Goal: Task Accomplishment & Management: Use online tool/utility

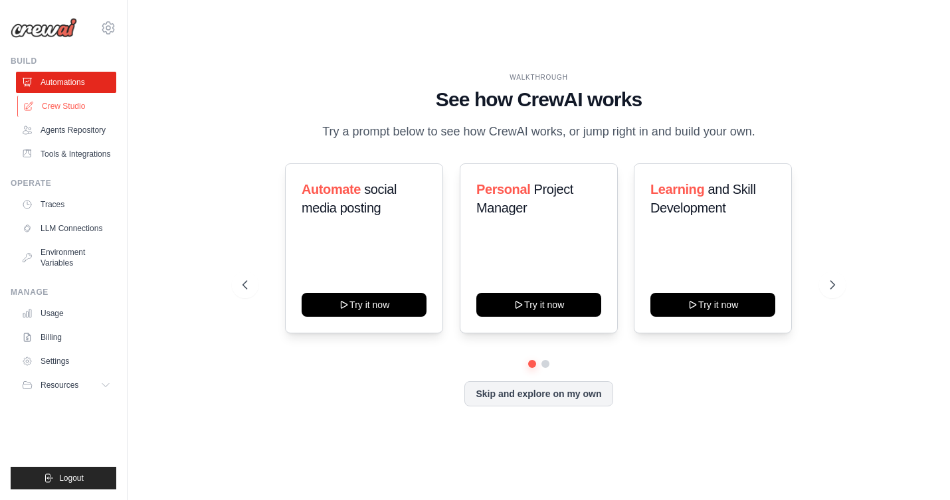
click at [62, 100] on link "Crew Studio" at bounding box center [67, 106] width 100 height 21
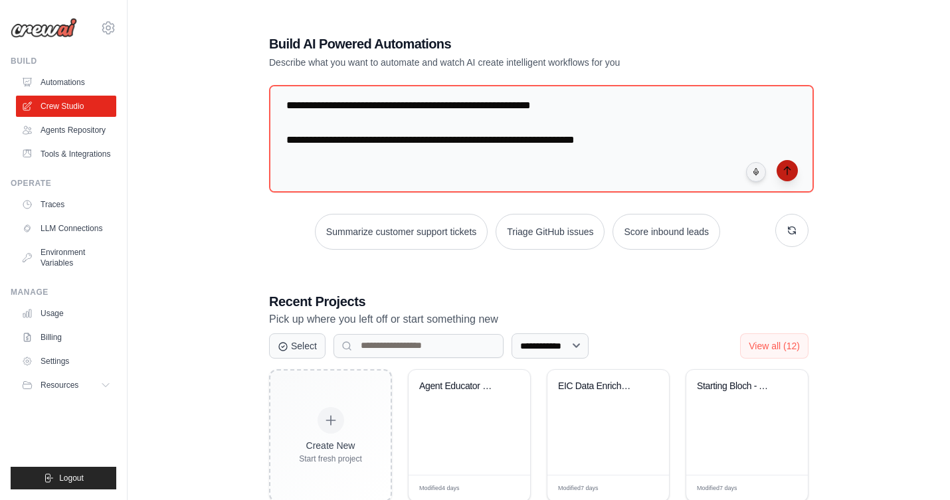
type textarea "**********"
click at [788, 167] on icon "submit" at bounding box center [787, 170] width 11 height 11
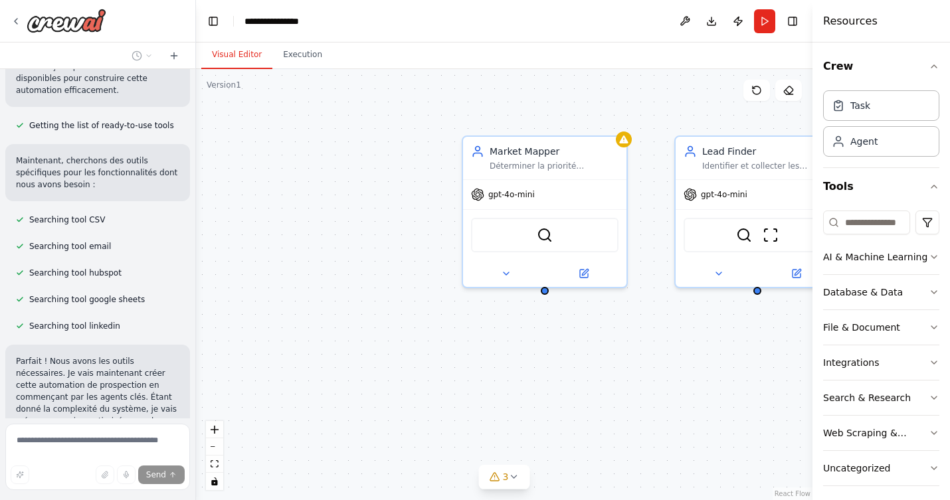
scroll to position [3638, 0]
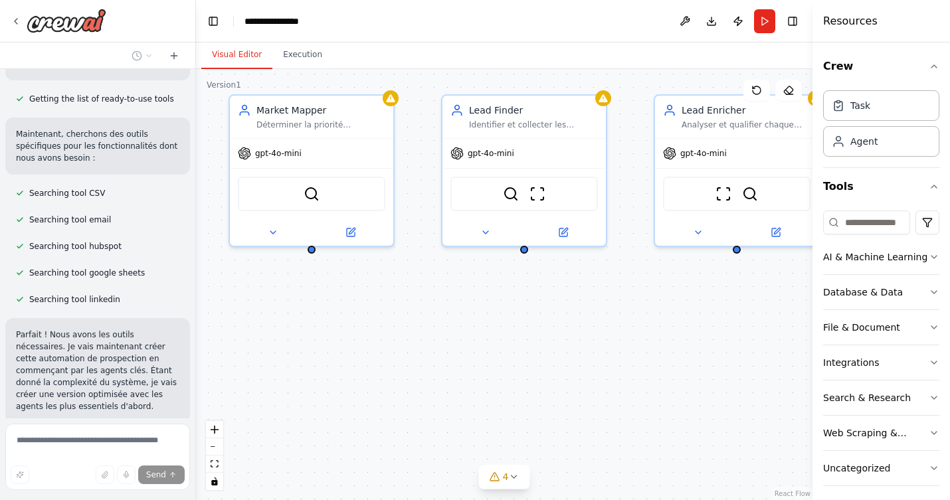
drag, startPoint x: 616, startPoint y: 361, endPoint x: 383, endPoint y: 319, distance: 236.8
click at [383, 319] on div "Market Mapper Déterminer la priorité géographique et identifier les organismes …" at bounding box center [504, 284] width 616 height 431
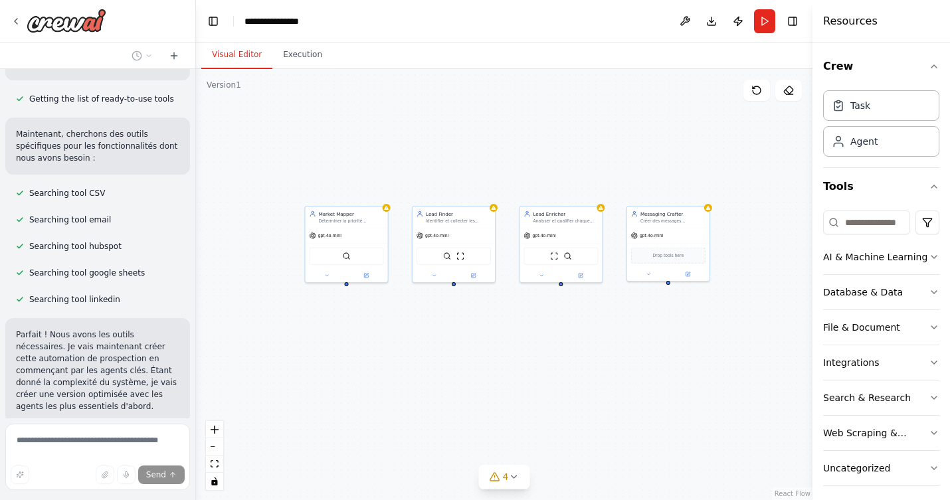
scroll to position [3665, 0]
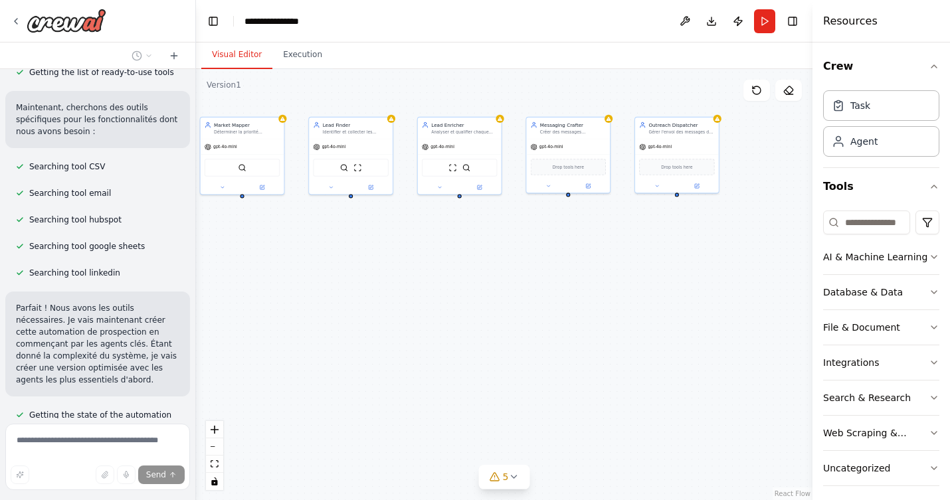
drag, startPoint x: 634, startPoint y: 365, endPoint x: 530, endPoint y: 278, distance: 135.3
click at [530, 278] on div "Market Mapper Déterminer la priorité géographique et identifier les organismes …" at bounding box center [504, 284] width 616 height 431
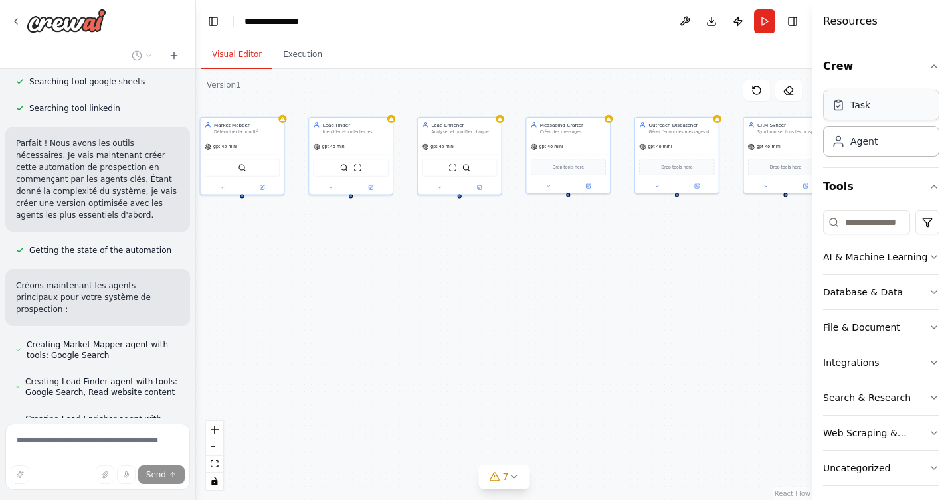
scroll to position [3841, 0]
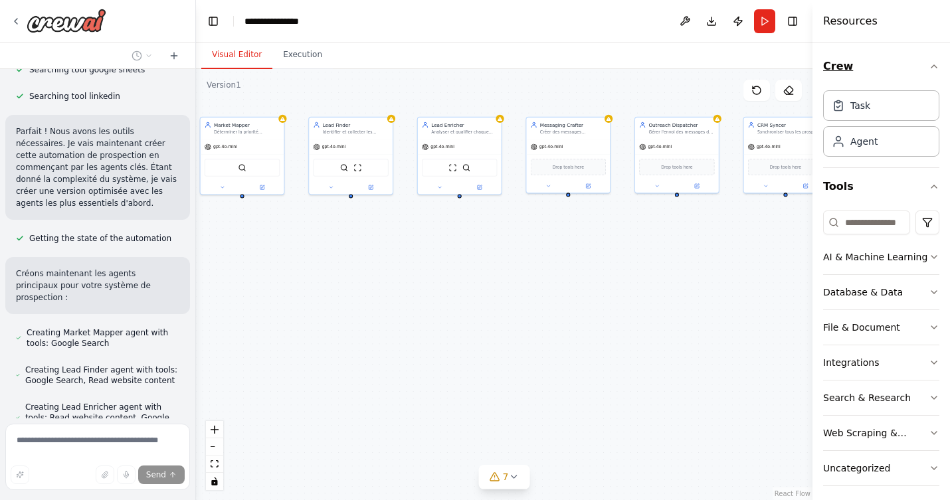
click at [934, 68] on icon "button" at bounding box center [934, 66] width 11 height 11
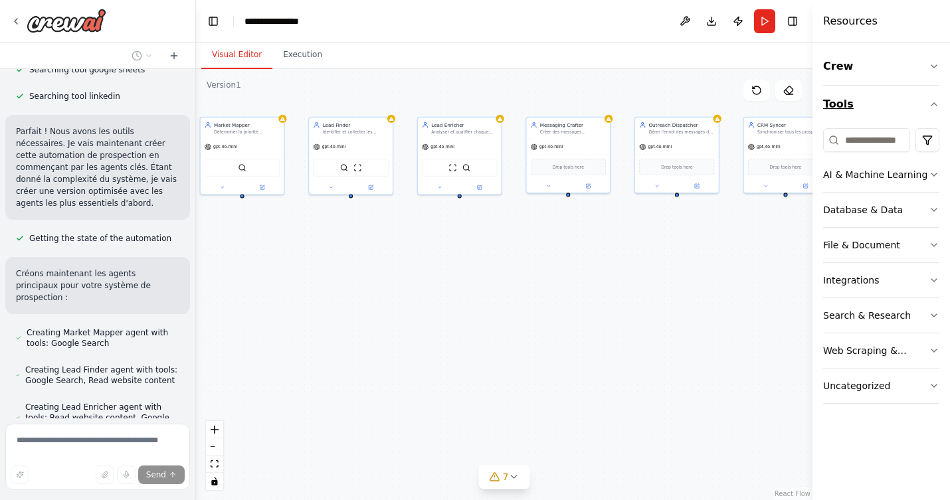
click at [933, 105] on icon "button" at bounding box center [934, 104] width 11 height 11
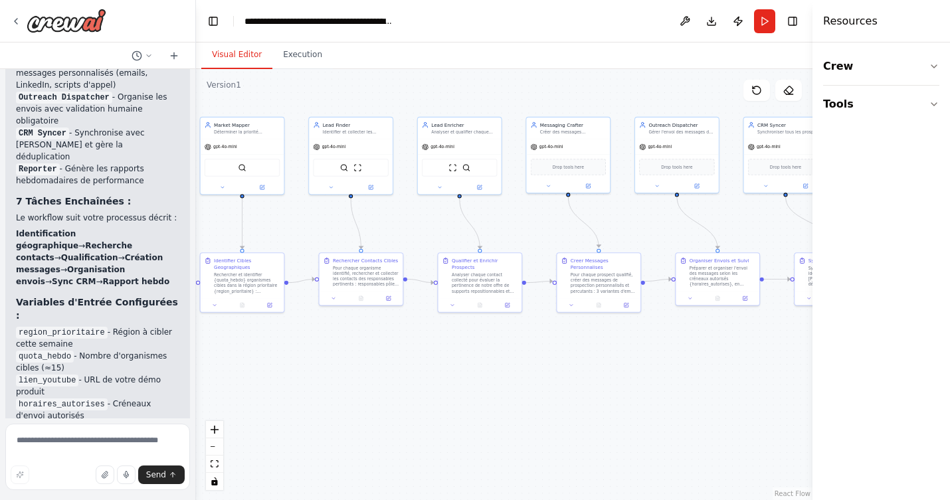
scroll to position [5167, 0]
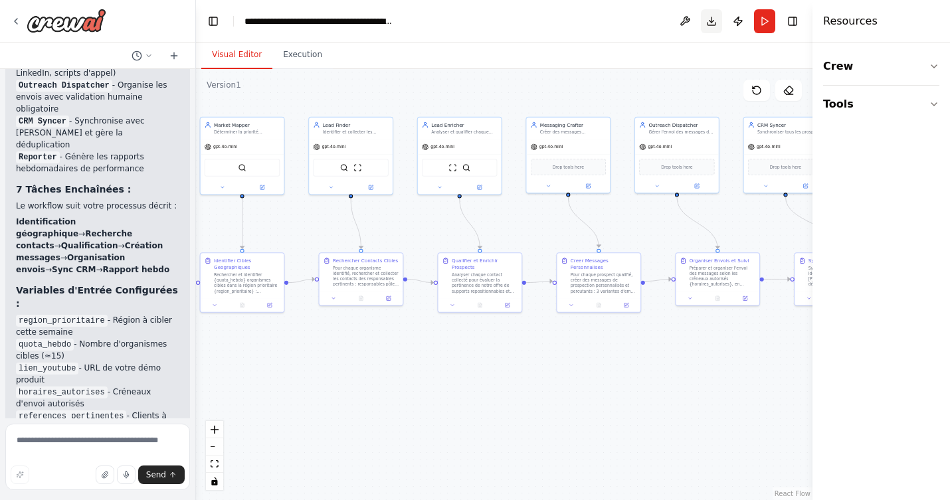
click at [713, 18] on button "Download" at bounding box center [711, 21] width 21 height 24
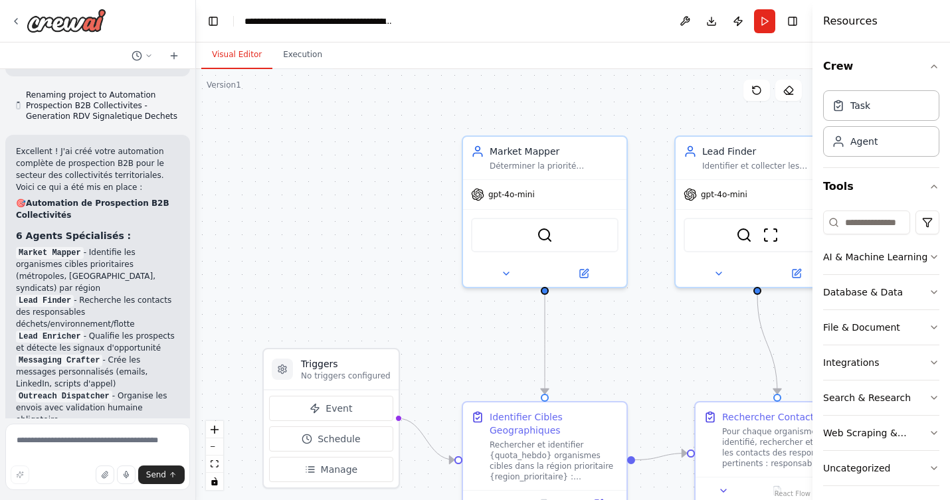
scroll to position [5059, 0]
